Goal: Register for event/course

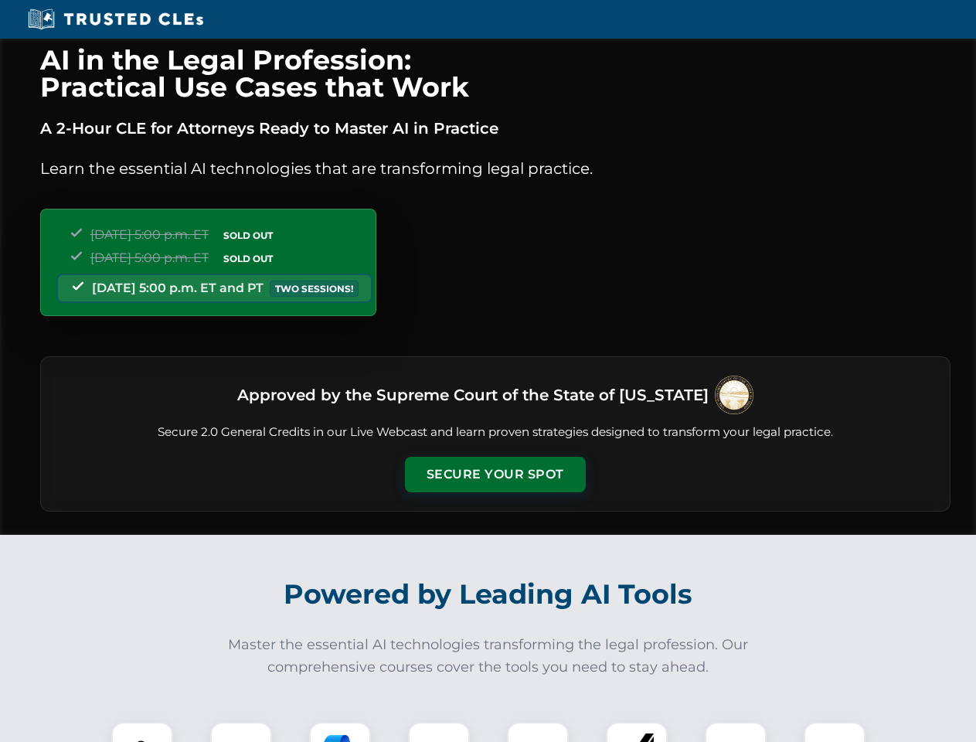
click at [495, 475] on button "Secure Your Spot" at bounding box center [495, 475] width 181 height 36
click at [142, 732] on img at bounding box center [142, 752] width 45 height 45
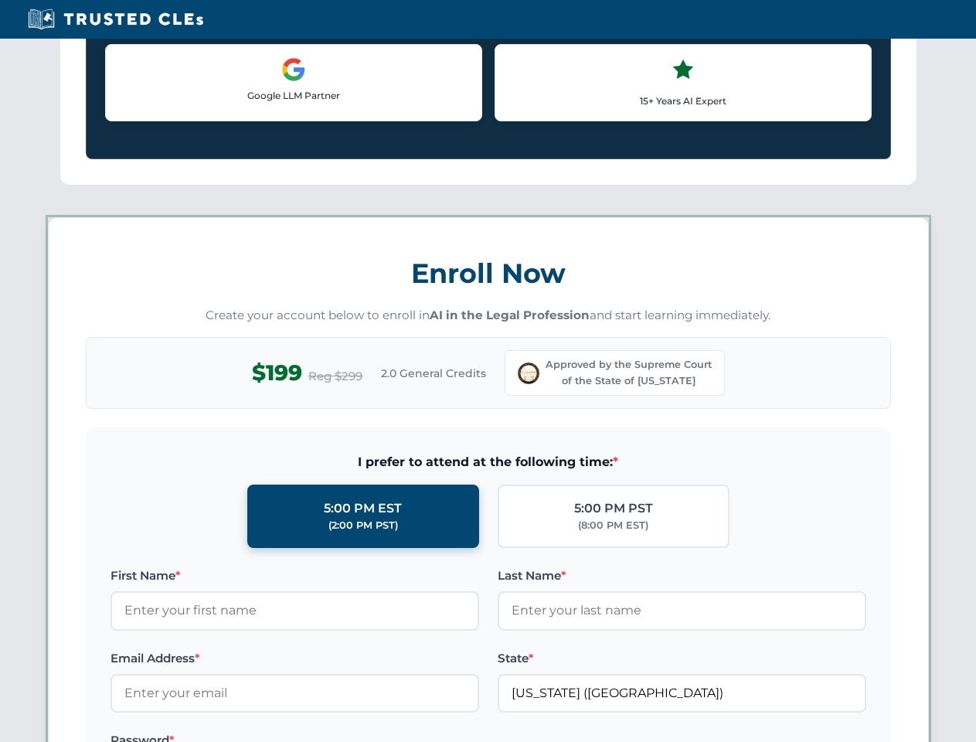
click at [340, 732] on label "Password *" at bounding box center [295, 740] width 369 height 19
